Goal: Task Accomplishment & Management: Manage account settings

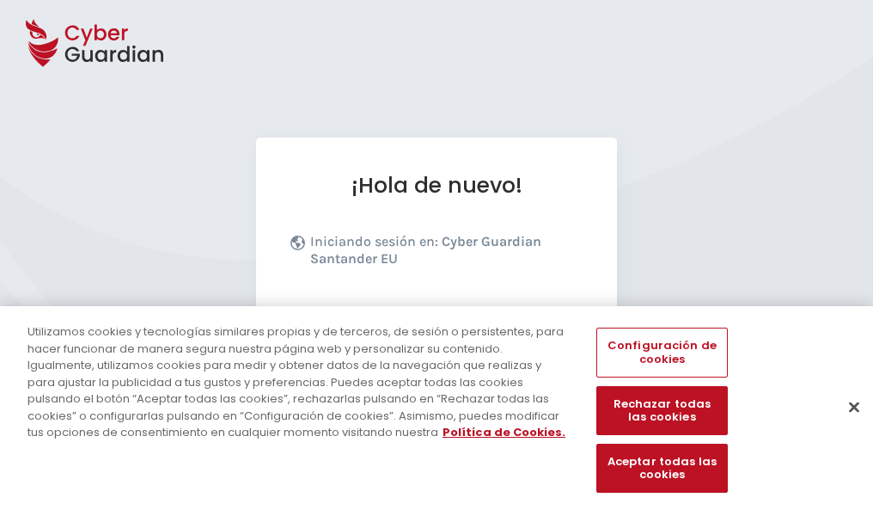
scroll to position [211, 0]
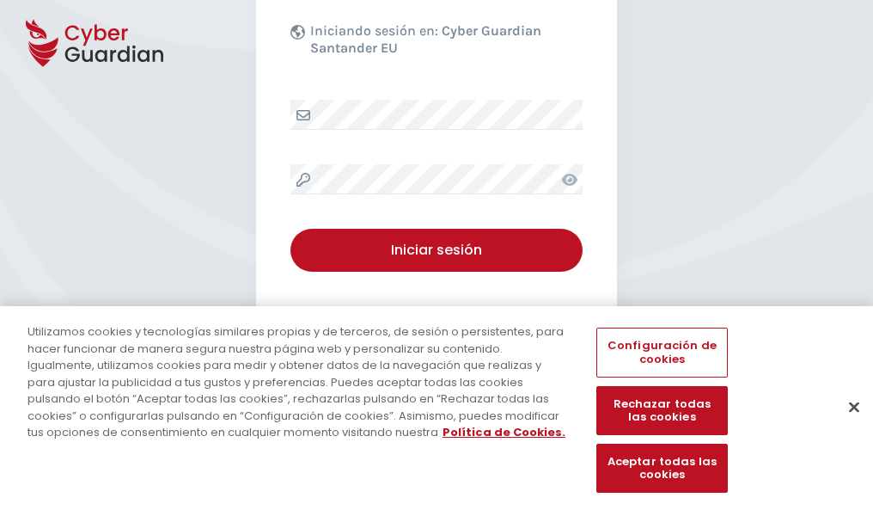
click at [846, 425] on button "Cerrar" at bounding box center [854, 407] width 38 height 38
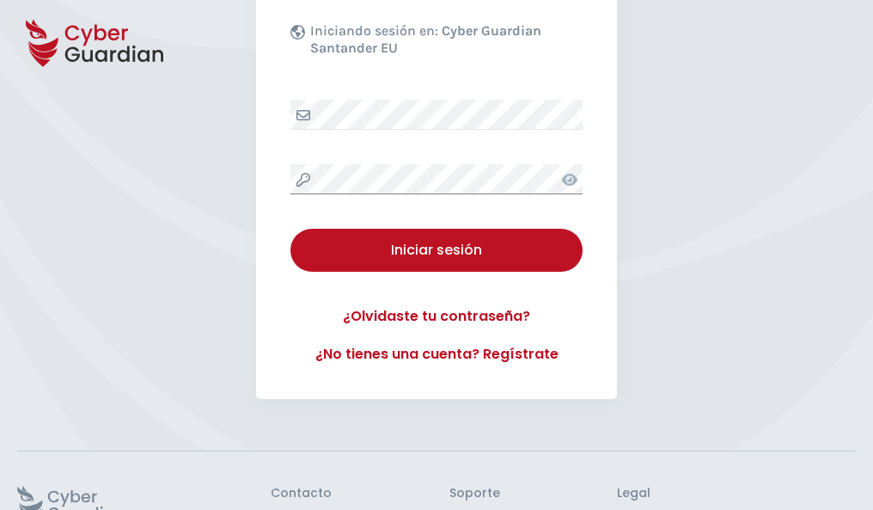
scroll to position [334, 0]
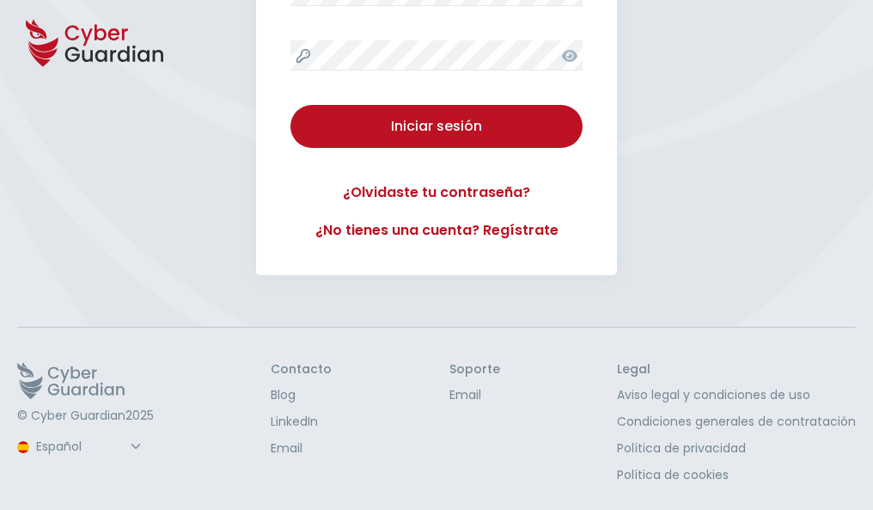
click at [290, 105] on button "Iniciar sesión" at bounding box center [436, 126] width 292 height 43
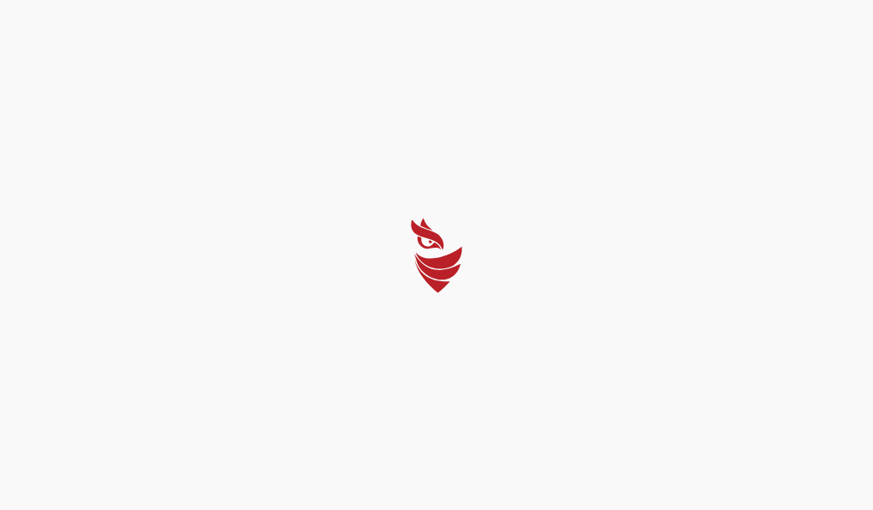
scroll to position [0, 0]
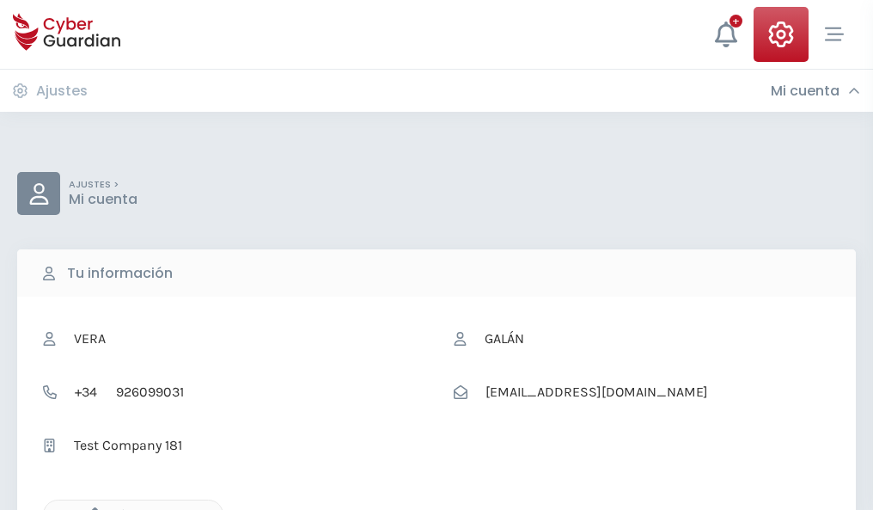
click at [90, 508] on icon "button" at bounding box center [90, 514] width 15 height 15
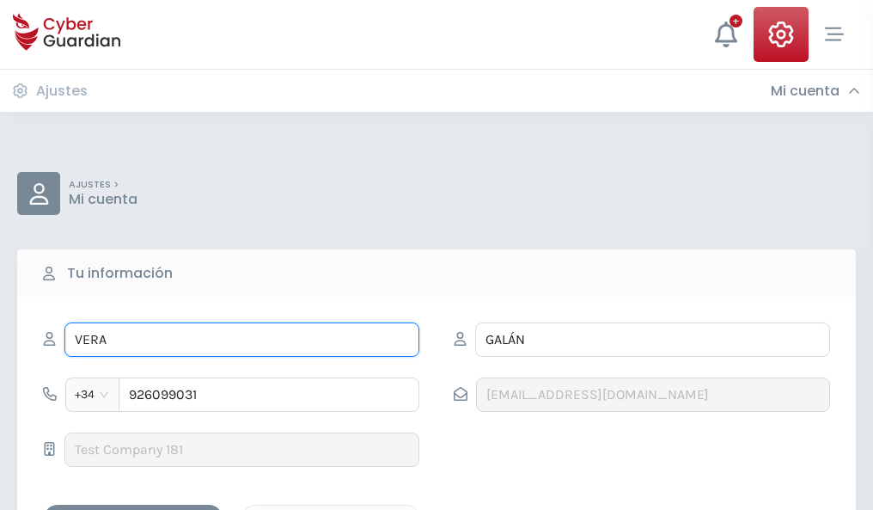
click at [241, 339] on input "VERA" at bounding box center [241, 339] width 355 height 34
type input "V"
type input "Carla"
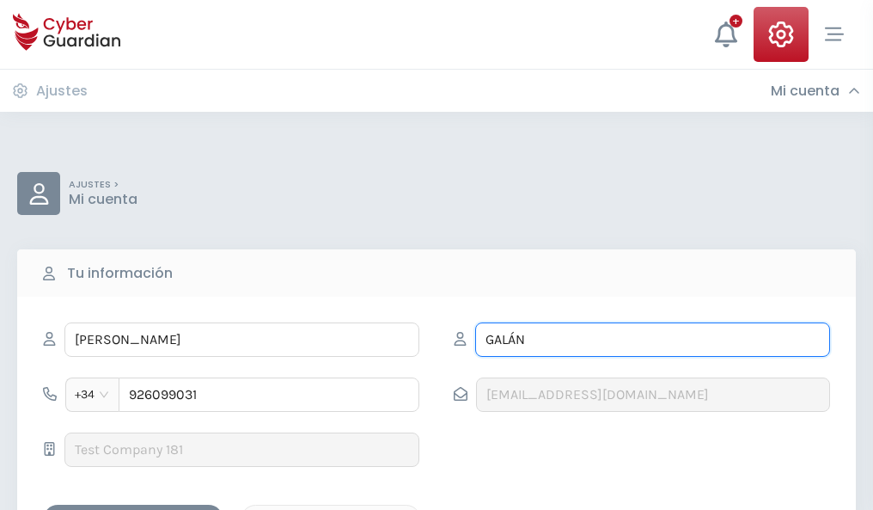
click at [652, 339] on input "GALÁN" at bounding box center [652, 339] width 355 height 34
type input "G"
type input "Escobar"
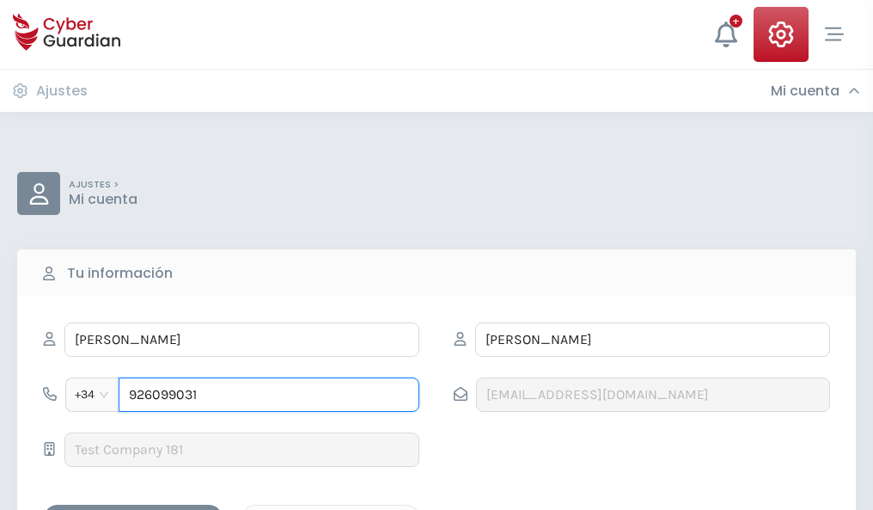
click at [269, 394] on input "926099031" at bounding box center [269, 394] width 301 height 34
type input "9"
type input "986706234"
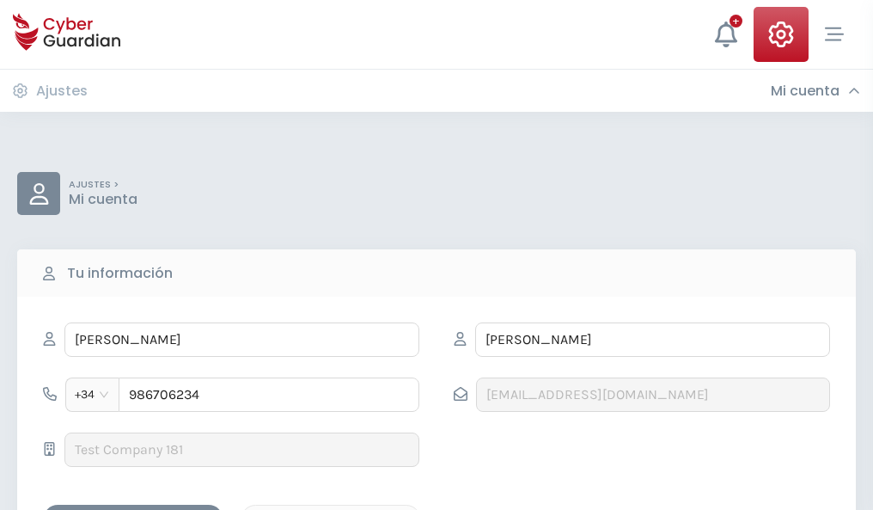
click at [133, 509] on div "Guardar cambios" at bounding box center [133, 519] width 155 height 21
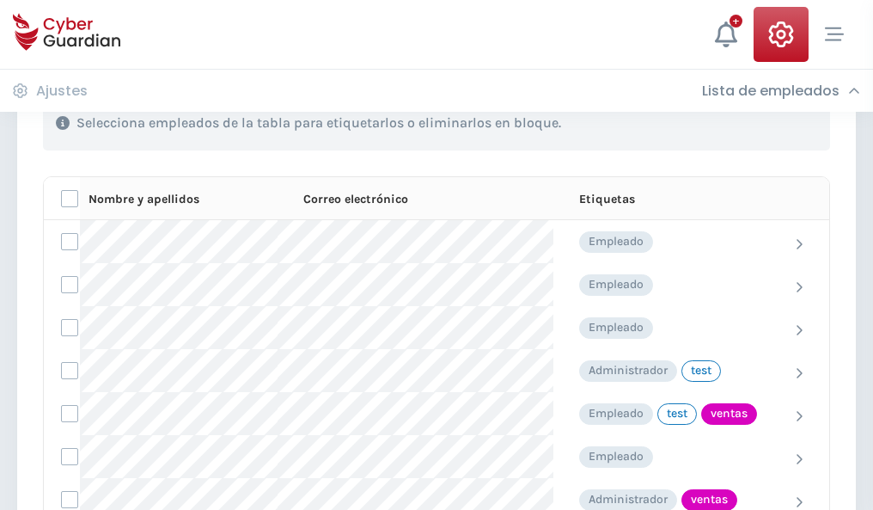
scroll to position [779, 0]
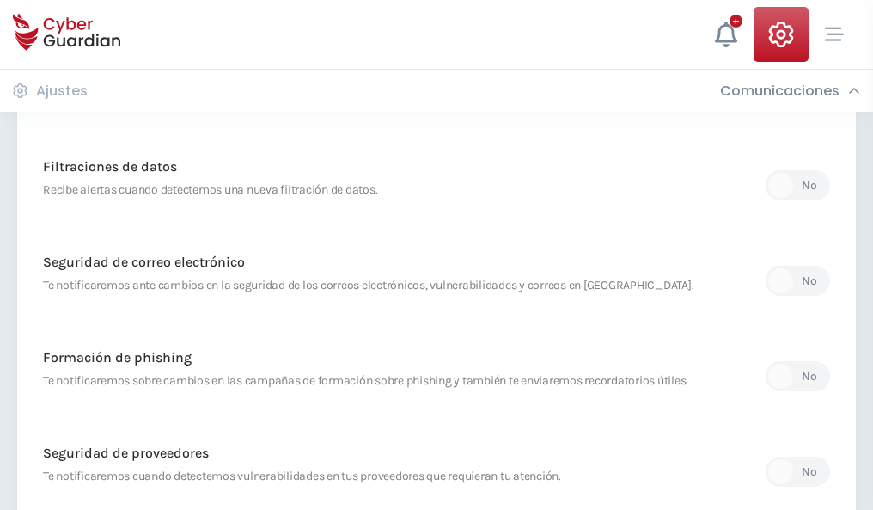
scroll to position [905, 0]
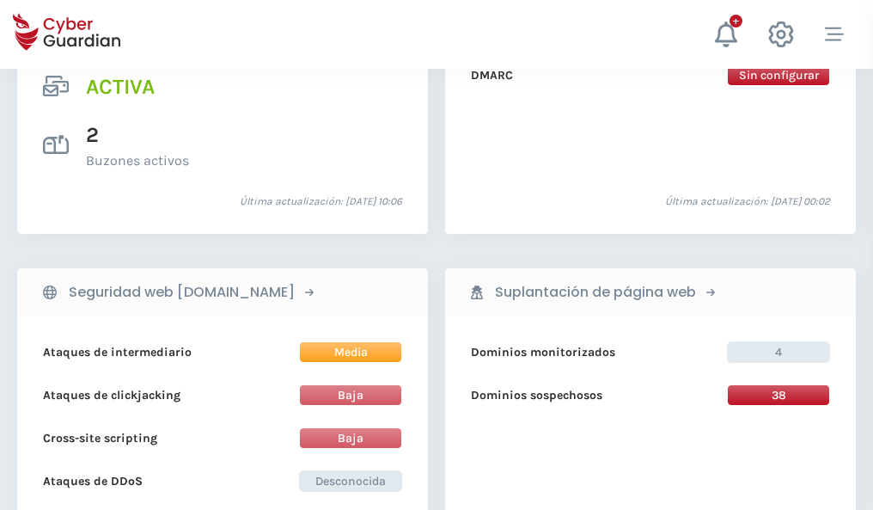
scroll to position [1746, 0]
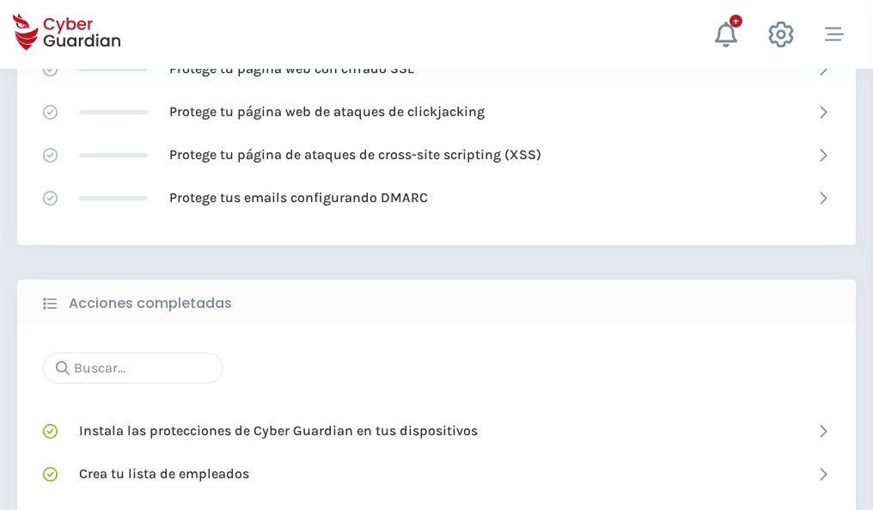
scroll to position [1145, 0]
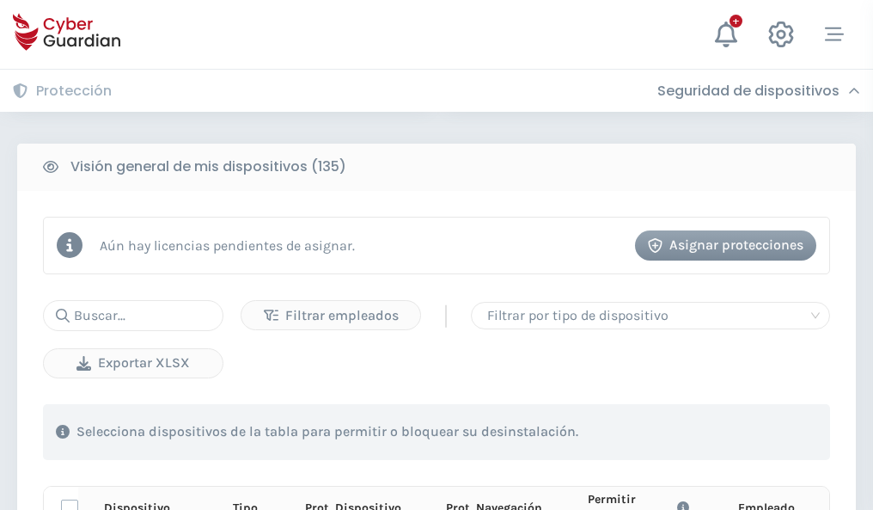
scroll to position [1519, 0]
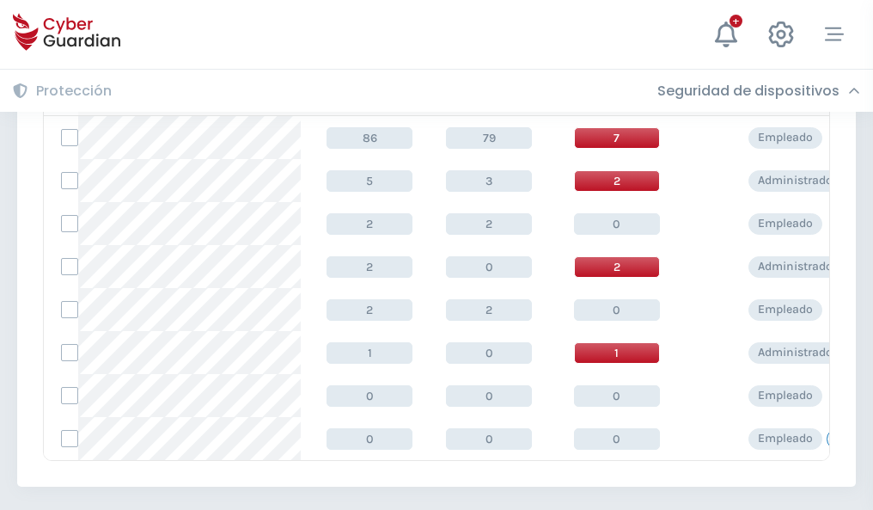
scroll to position [798, 0]
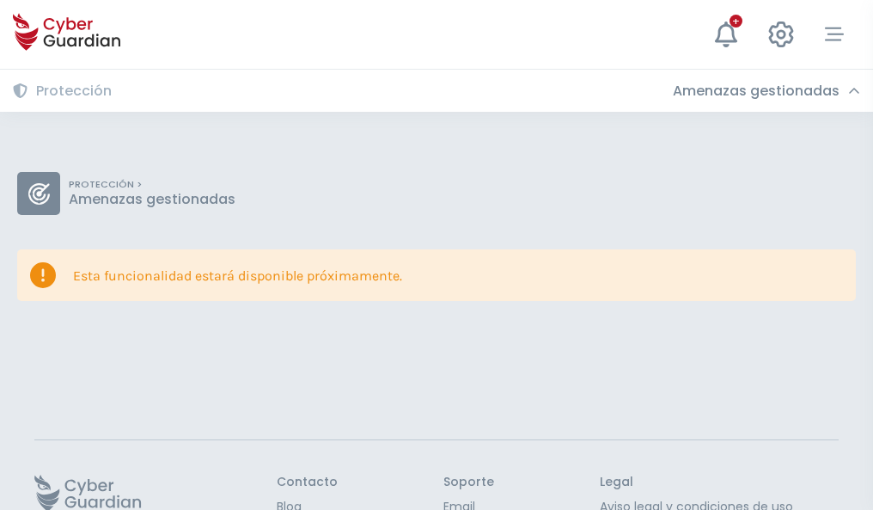
scroll to position [112, 0]
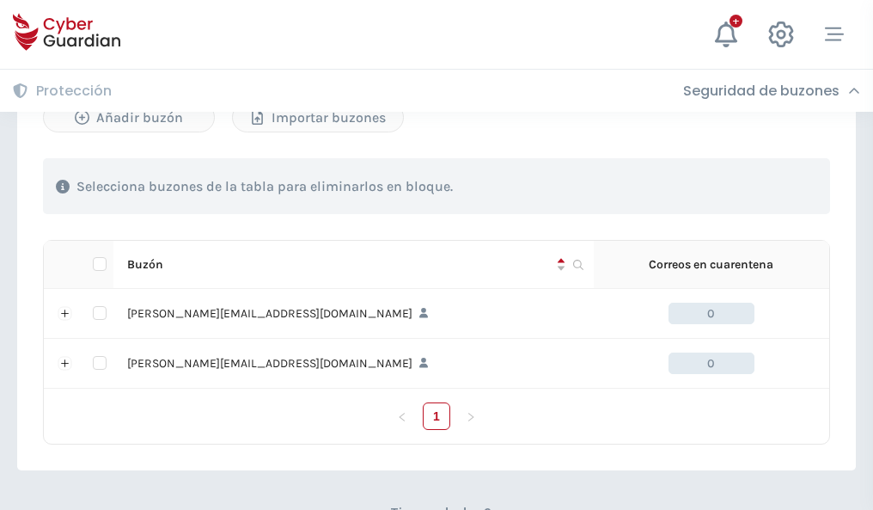
scroll to position [747, 0]
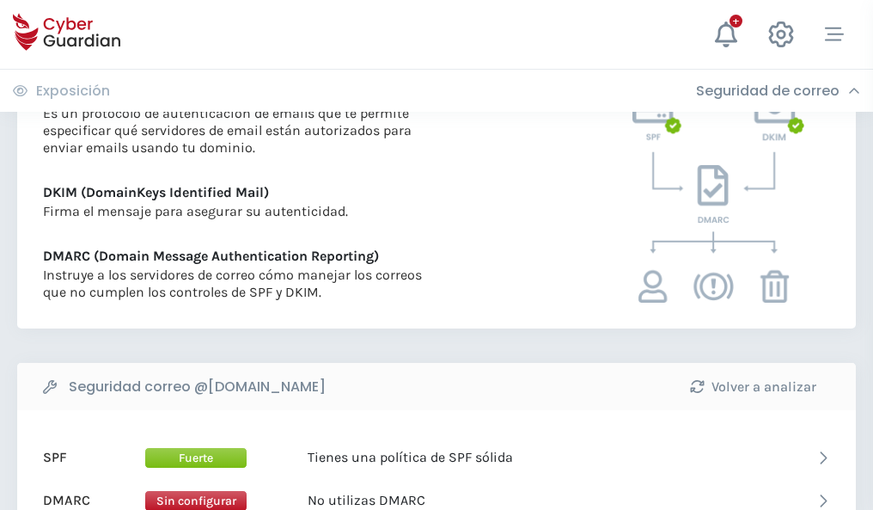
scroll to position [927, 0]
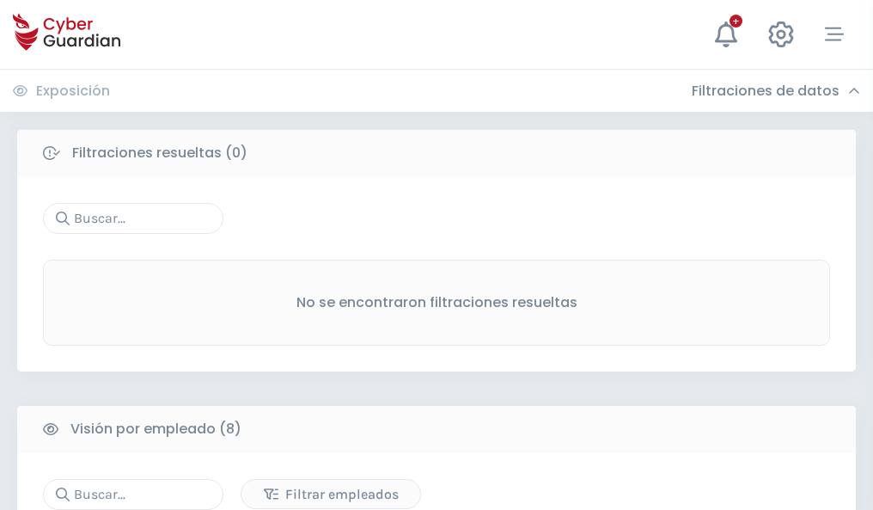
scroll to position [1464, 0]
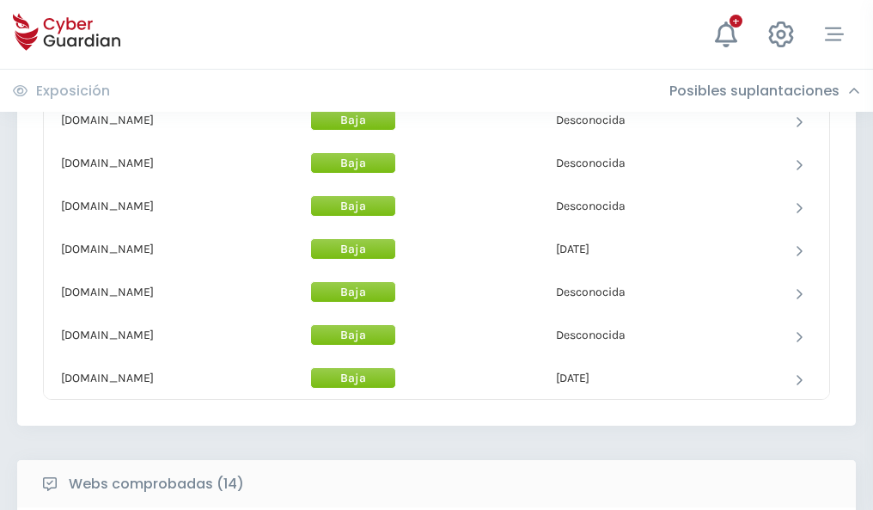
scroll to position [1676, 0]
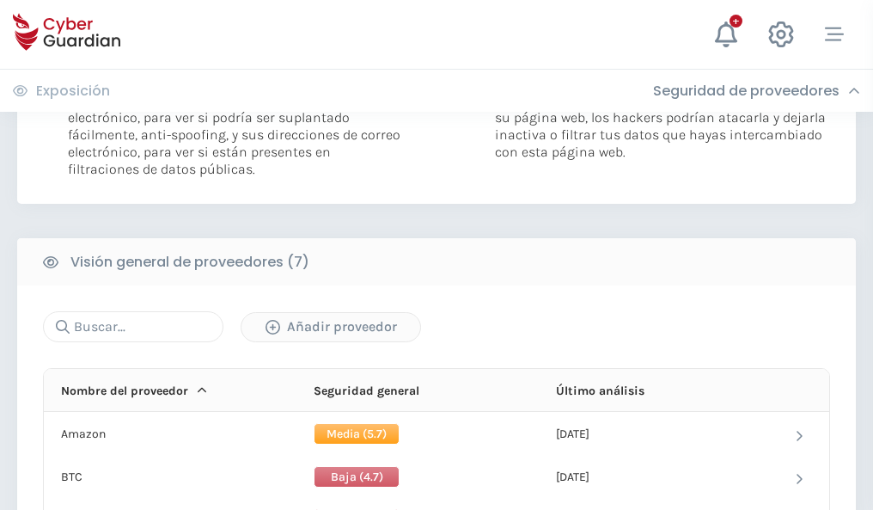
scroll to position [1151, 0]
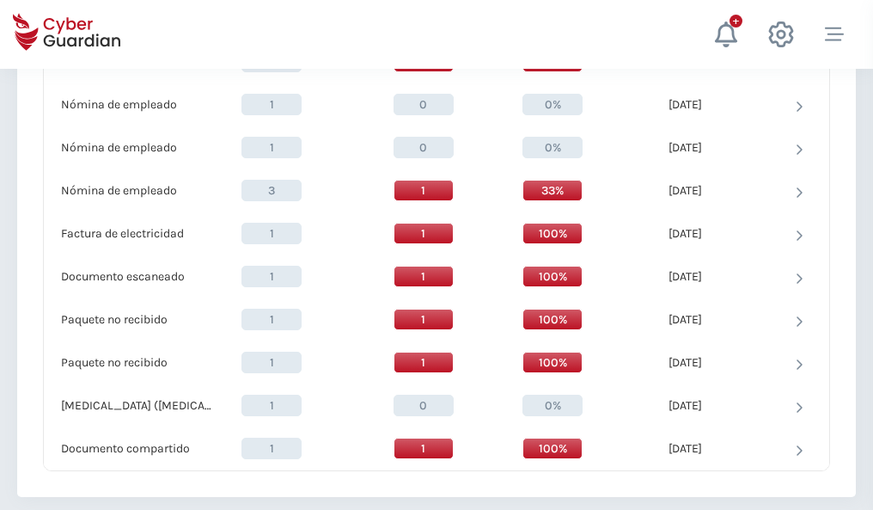
scroll to position [1781, 0]
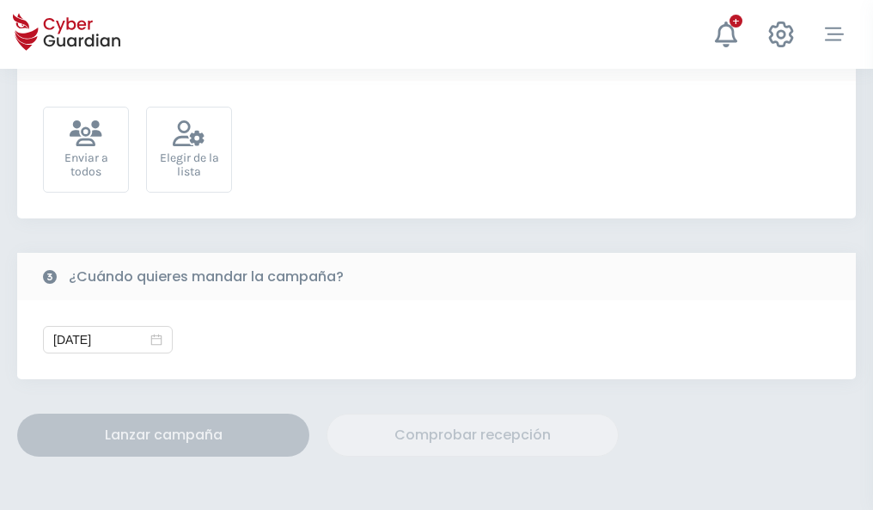
scroll to position [629, 0]
